Goal: Task Accomplishment & Management: Complete application form

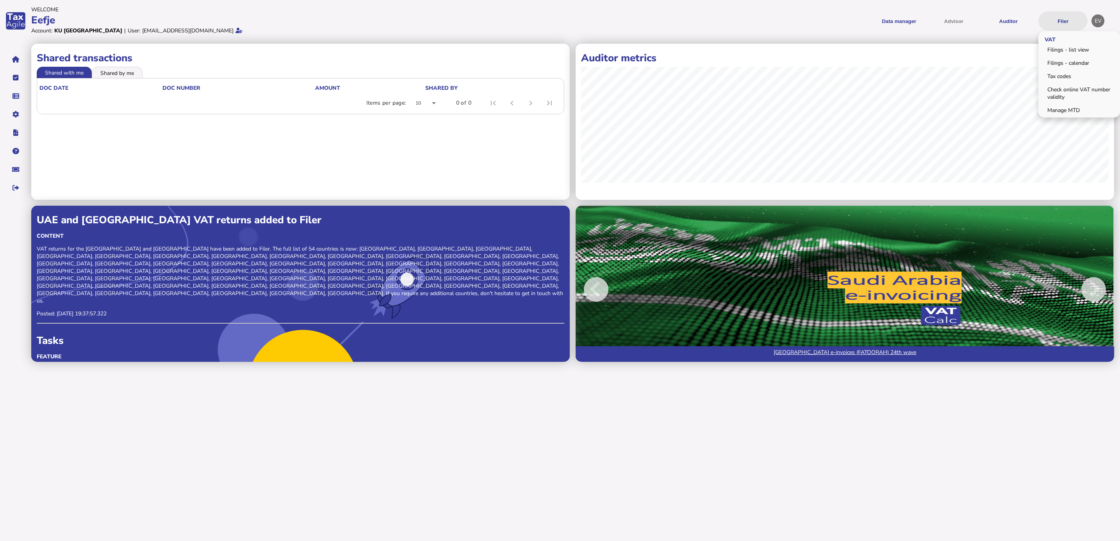
click at [1076, 23] on button "Filer" at bounding box center [1063, 20] width 49 height 19
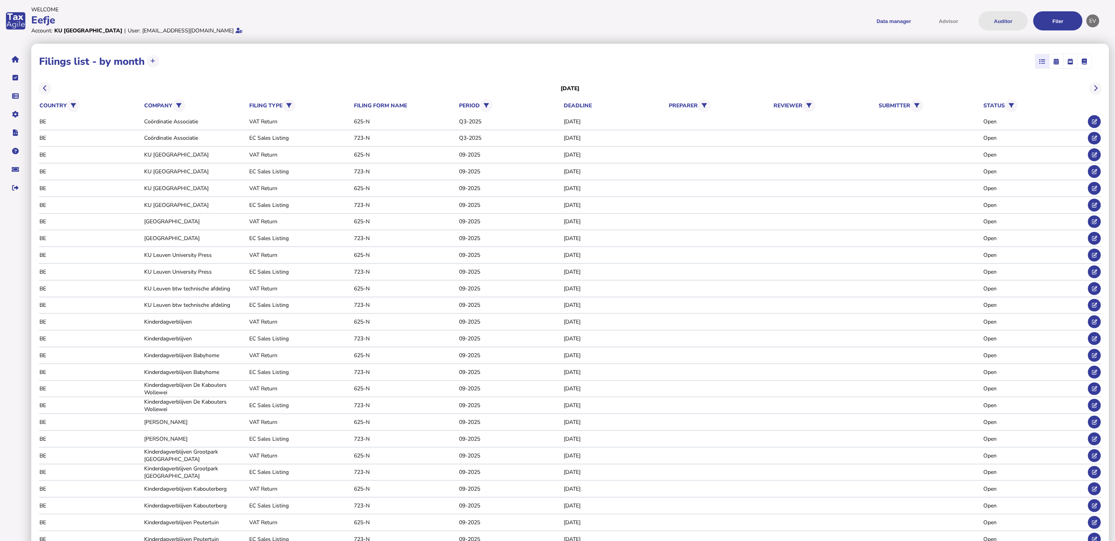
click at [1007, 20] on button "Auditor" at bounding box center [1003, 20] width 49 height 19
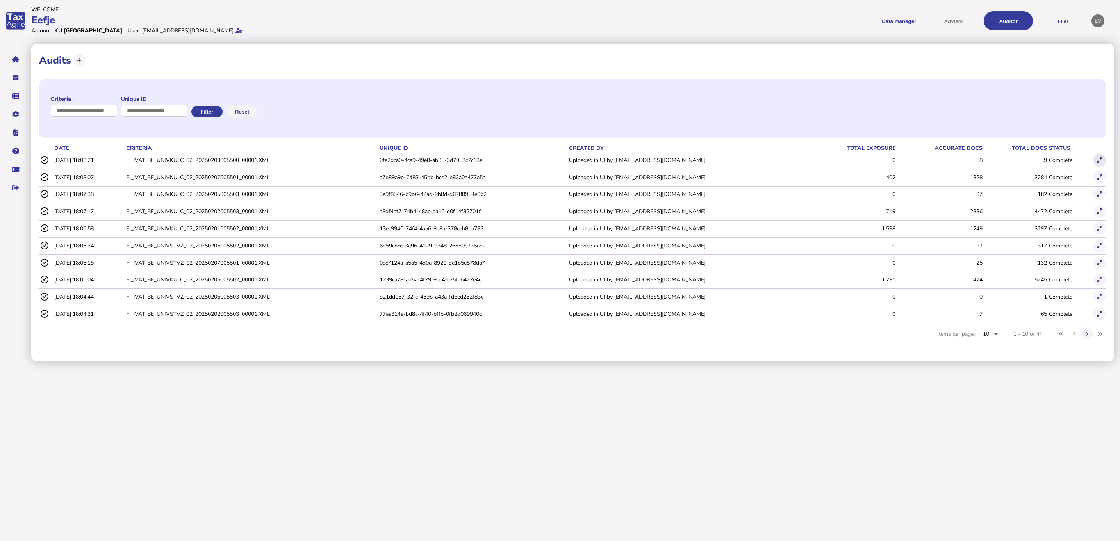
click at [1096, 158] on button at bounding box center [1100, 160] width 13 height 13
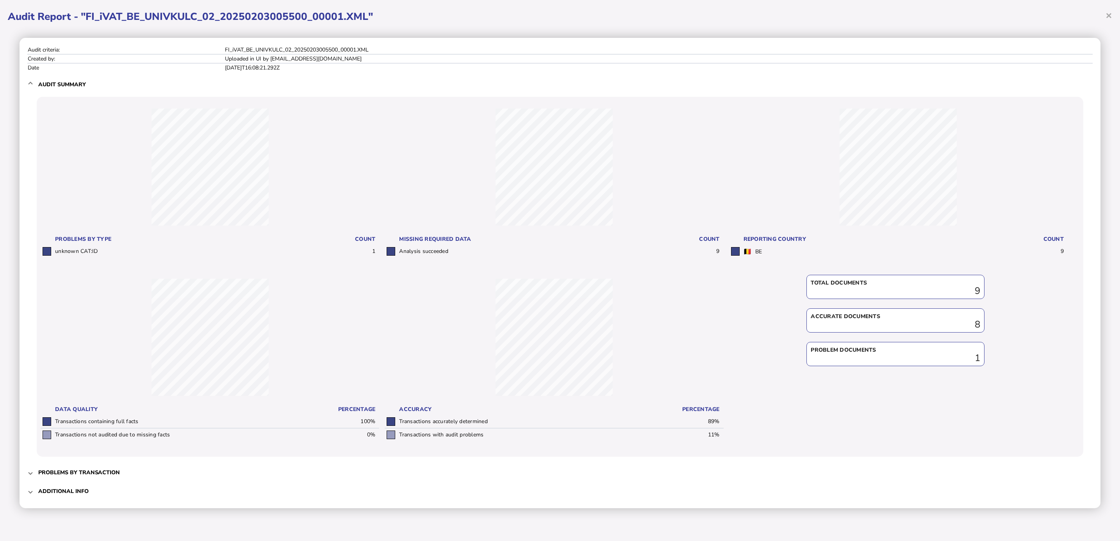
click at [31, 474] on span at bounding box center [30, 472] width 3 height 7
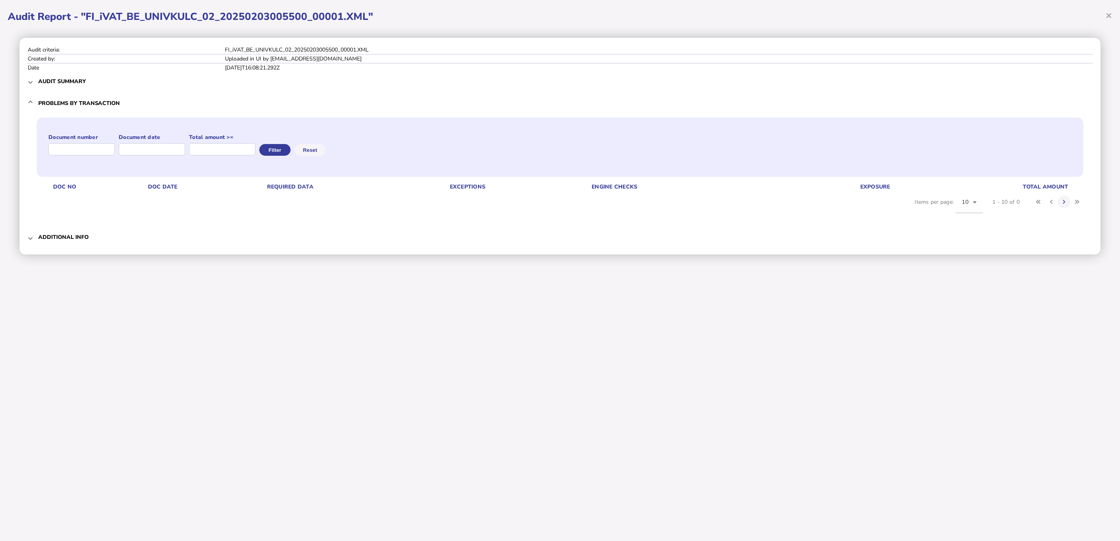
click at [46, 238] on h3 "Additional info" at bounding box center [63, 237] width 50 height 7
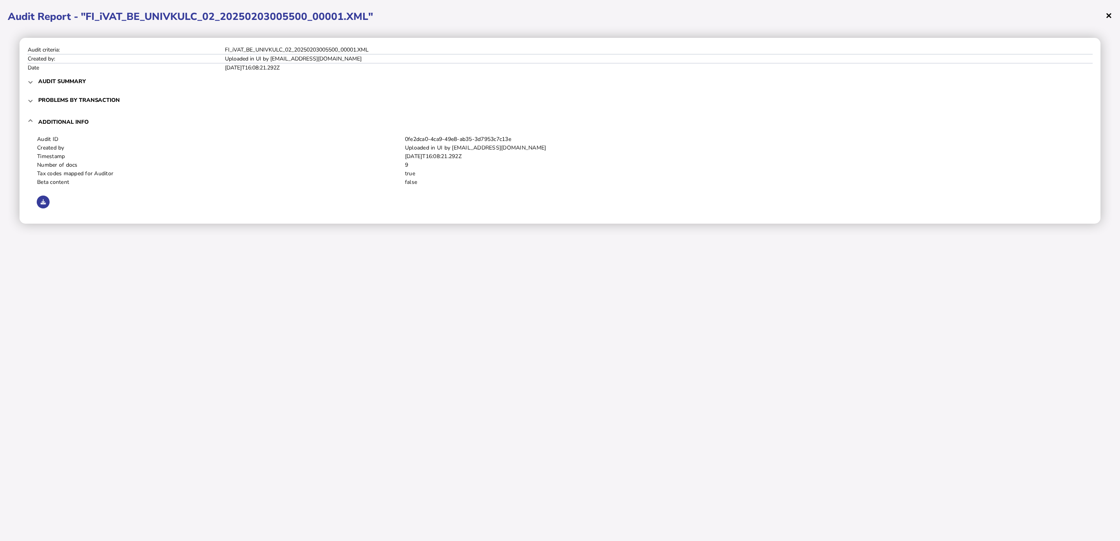
click at [1110, 21] on span "×" at bounding box center [1109, 15] width 7 height 15
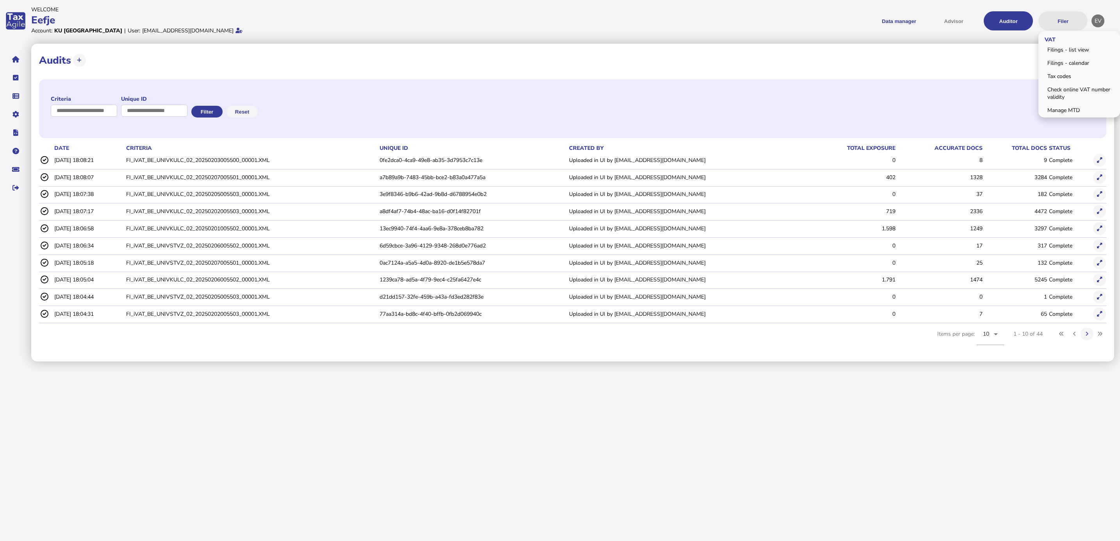
click at [1069, 21] on button "Filer" at bounding box center [1063, 20] width 49 height 19
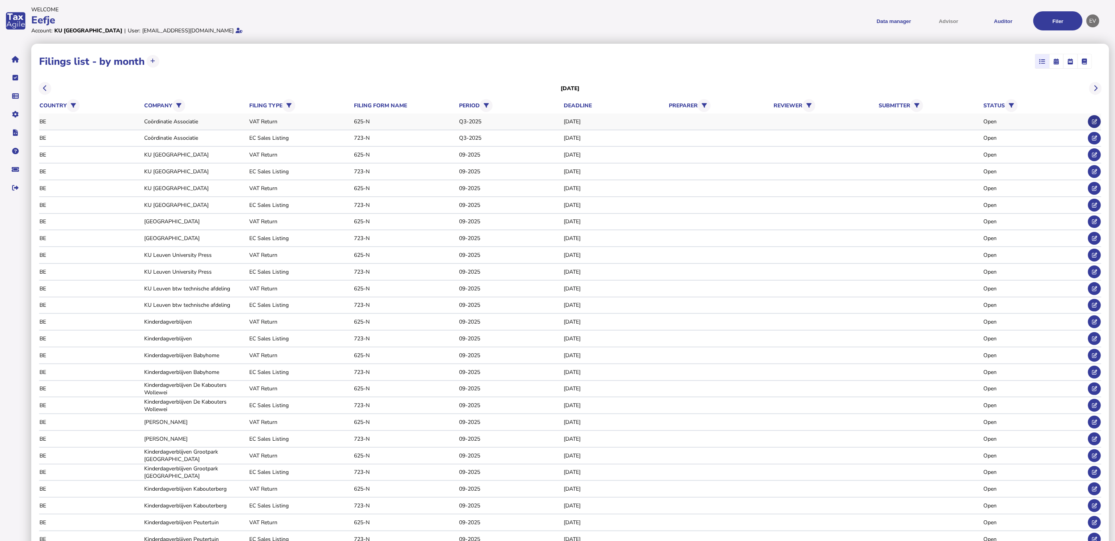
click at [1092, 116] on button at bounding box center [1094, 121] width 13 height 13
